Goal: Information Seeking & Learning: Learn about a topic

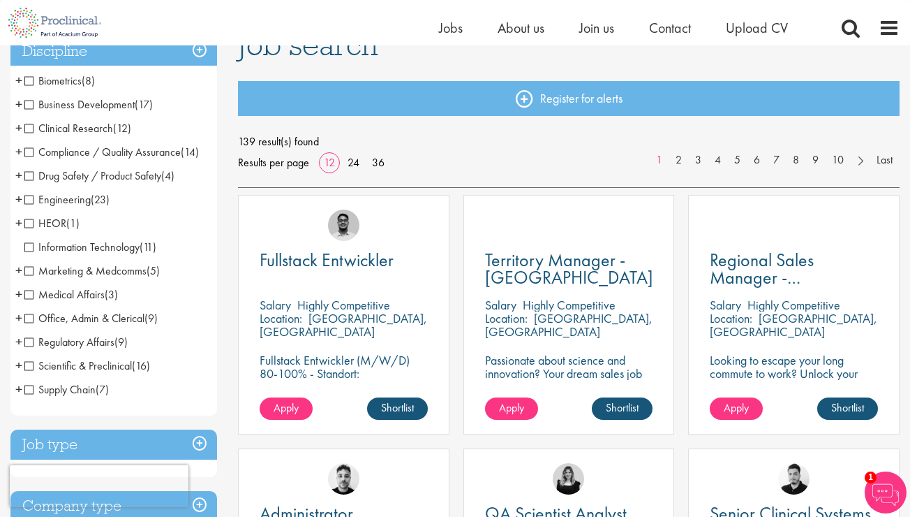
scroll to position [123, 0]
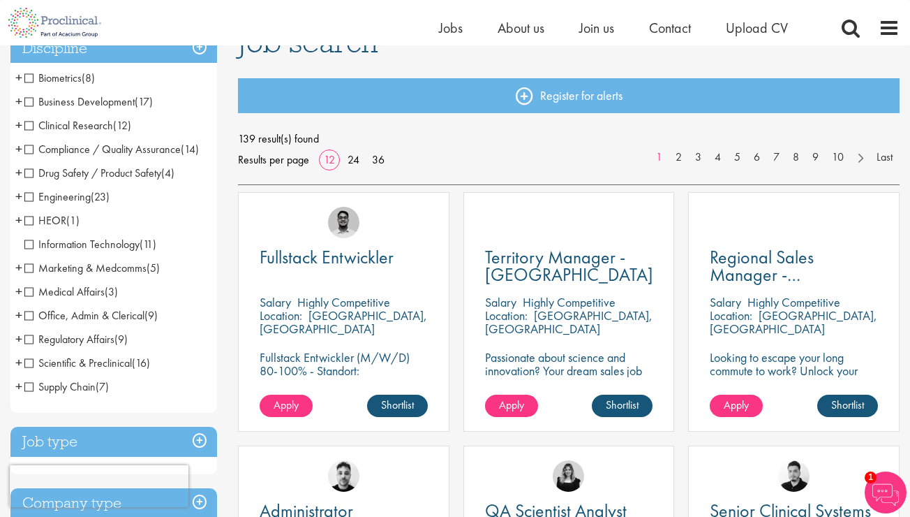
click at [30, 362] on span "Scientific & Preclinical" at bounding box center [78, 362] width 108 height 15
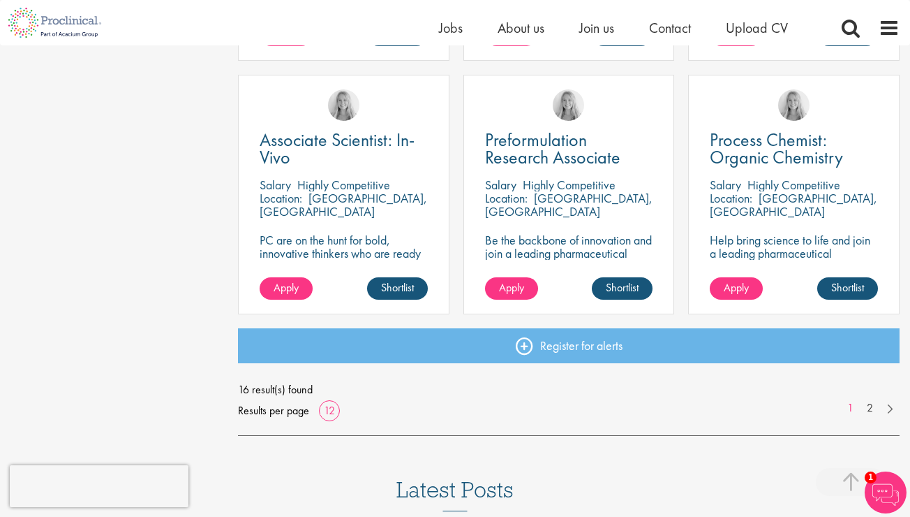
scroll to position [1010, 0]
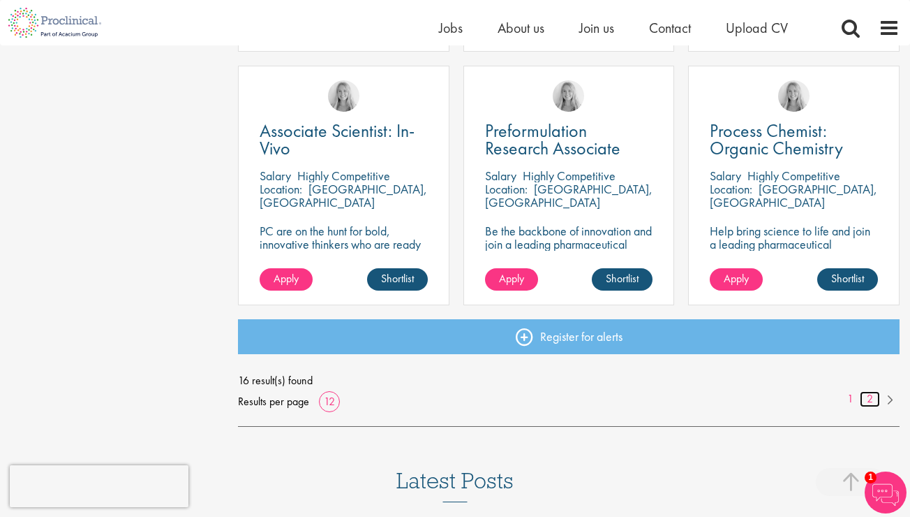
click at [873, 394] on link "2" at bounding box center [870, 399] width 20 height 16
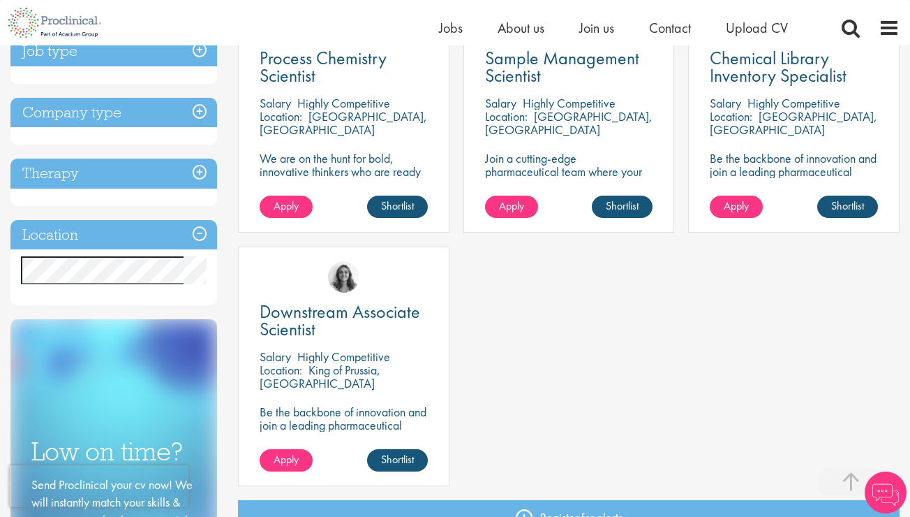
scroll to position [323, 0]
